Goal: Information Seeking & Learning: Learn about a topic

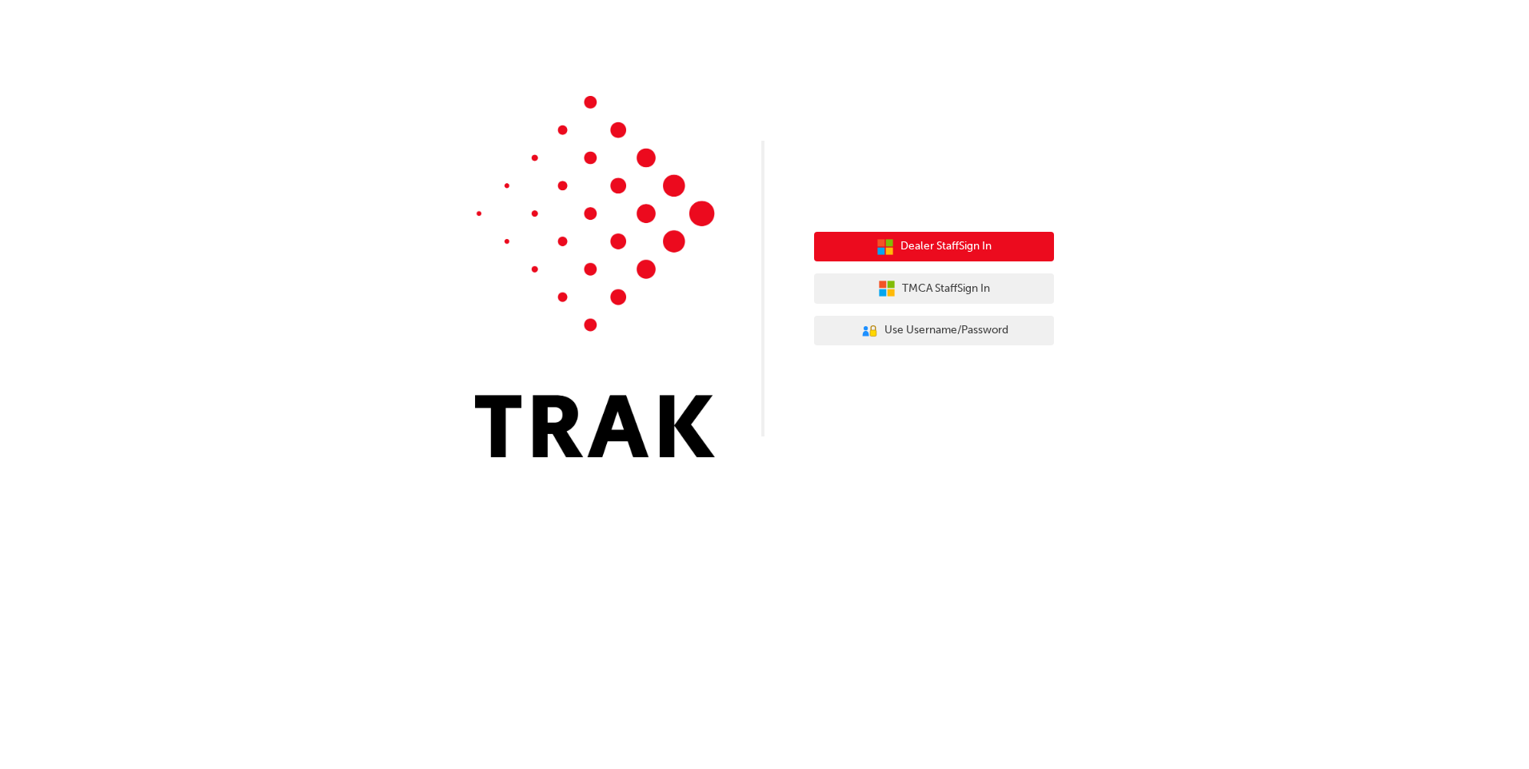
click at [964, 245] on span "Dealer Staff Sign In" at bounding box center [946, 247] width 91 height 18
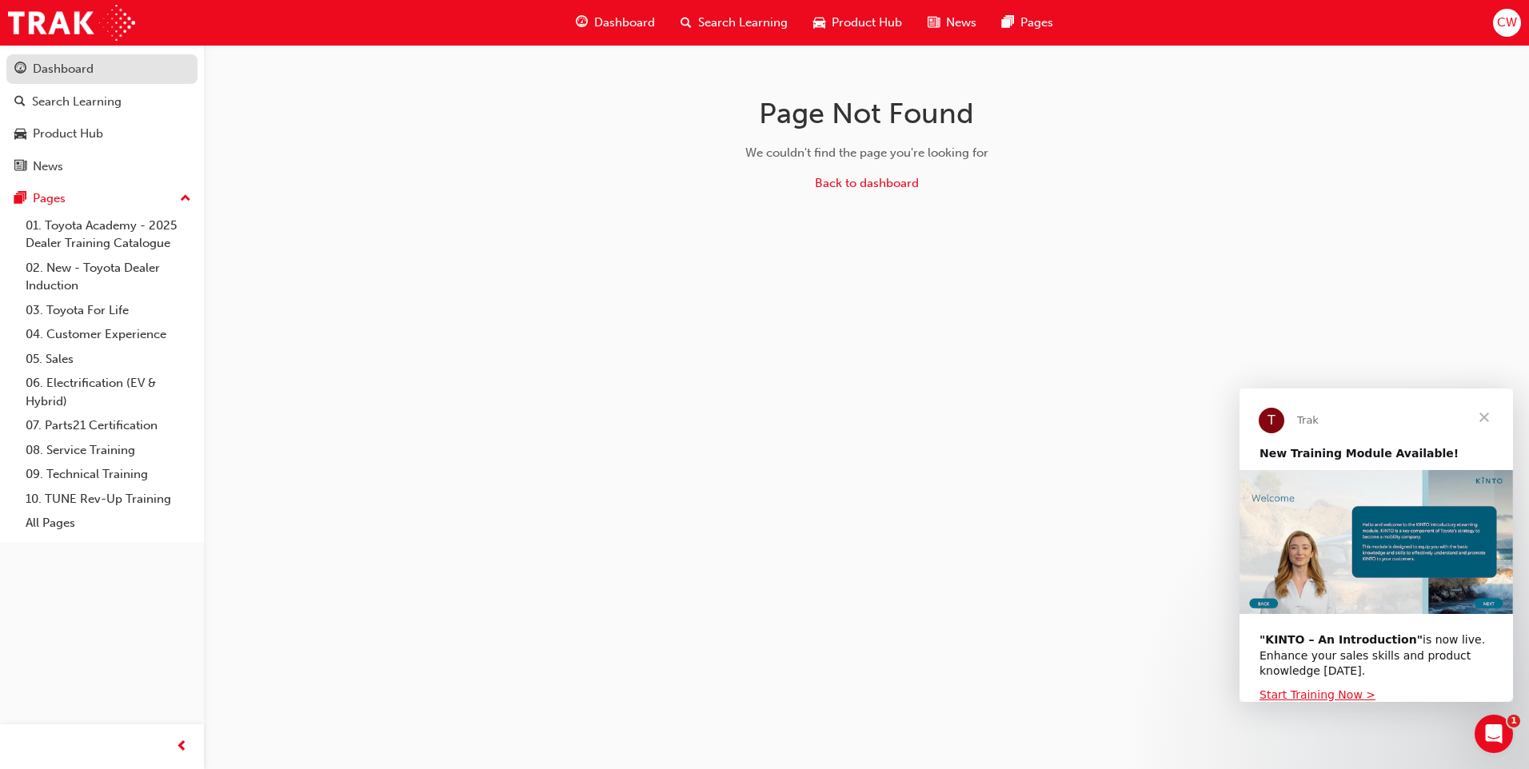
click at [99, 74] on div "Dashboard" at bounding box center [101, 69] width 175 height 20
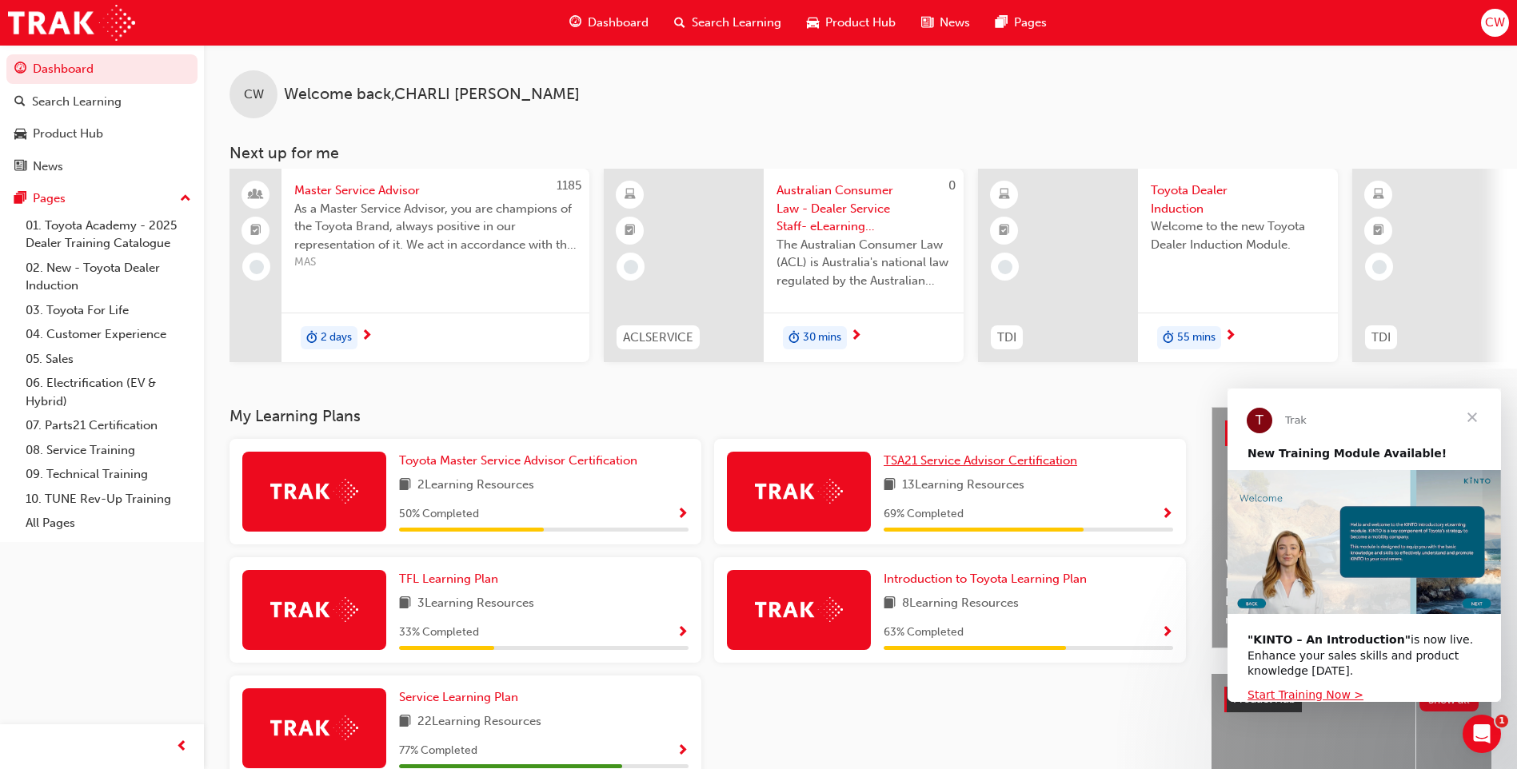
click at [994, 468] on span "TSA21 Service Advisor Certification" at bounding box center [981, 460] width 194 height 14
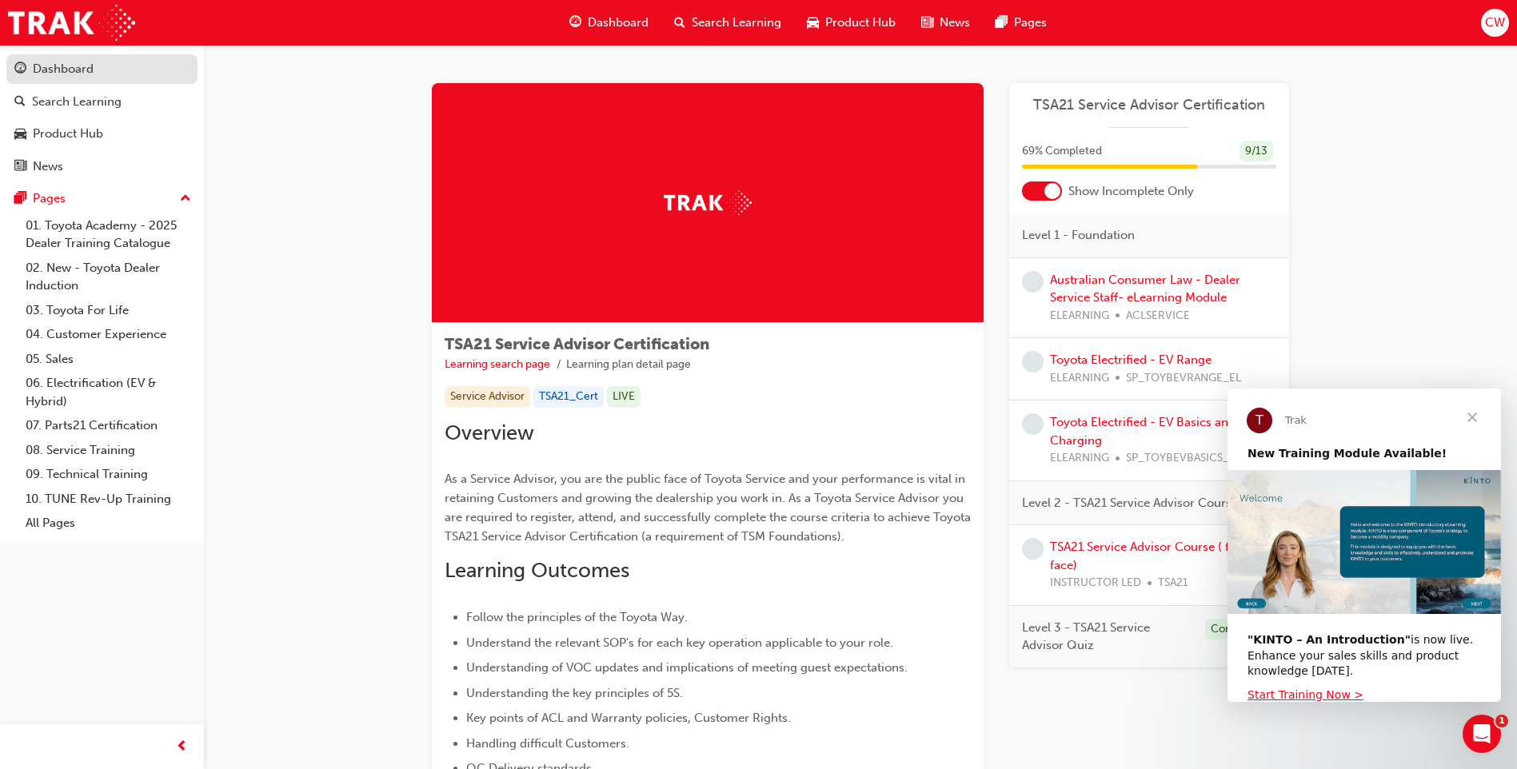
click at [66, 68] on div "Dashboard" at bounding box center [63, 69] width 61 height 18
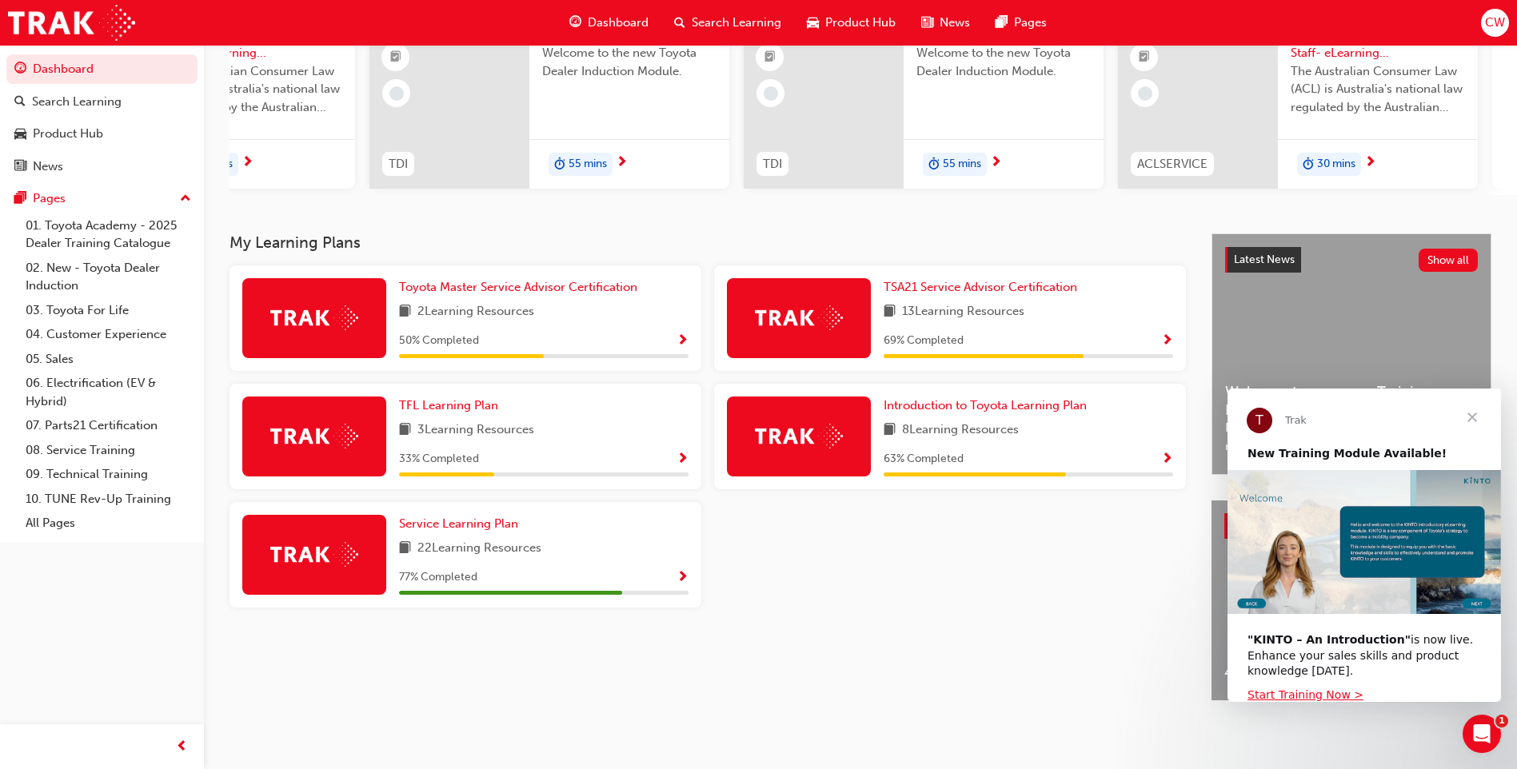
scroll to position [186, 0]
click at [449, 519] on span "Service Learning Plan" at bounding box center [458, 524] width 119 height 14
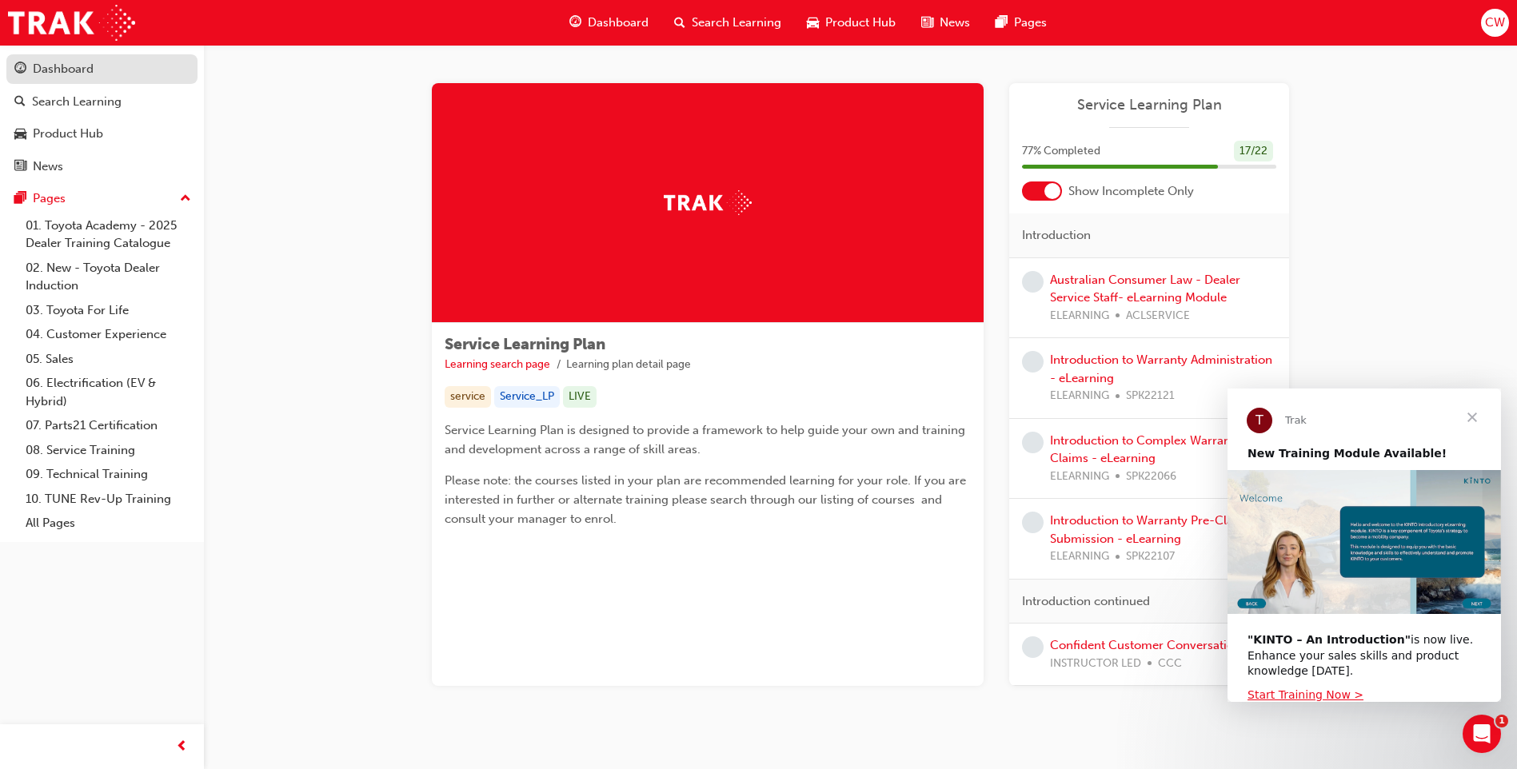
click at [55, 74] on div "Dashboard" at bounding box center [63, 69] width 61 height 18
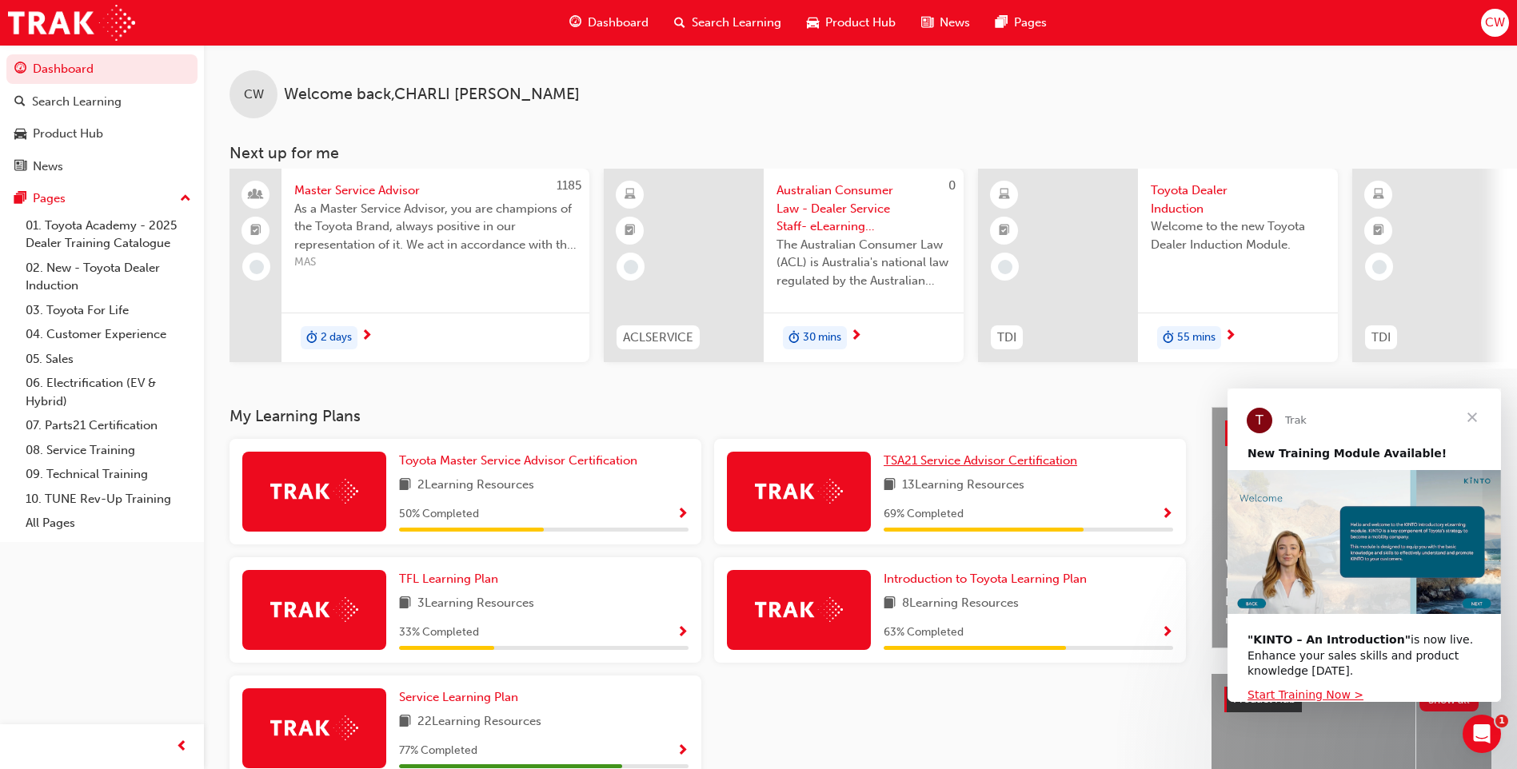
click at [985, 465] on span "TSA21 Service Advisor Certification" at bounding box center [981, 460] width 194 height 14
